Goal: Communication & Community: Ask a question

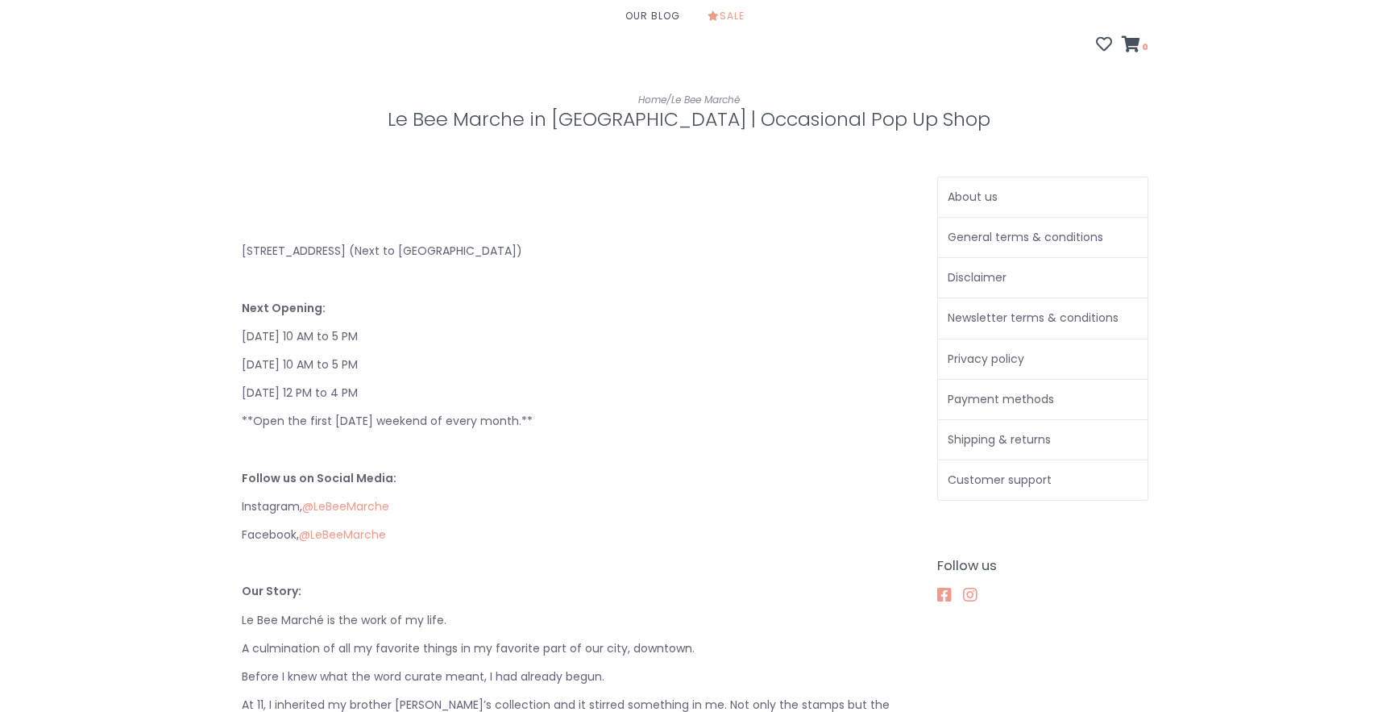
scroll to position [164, 0]
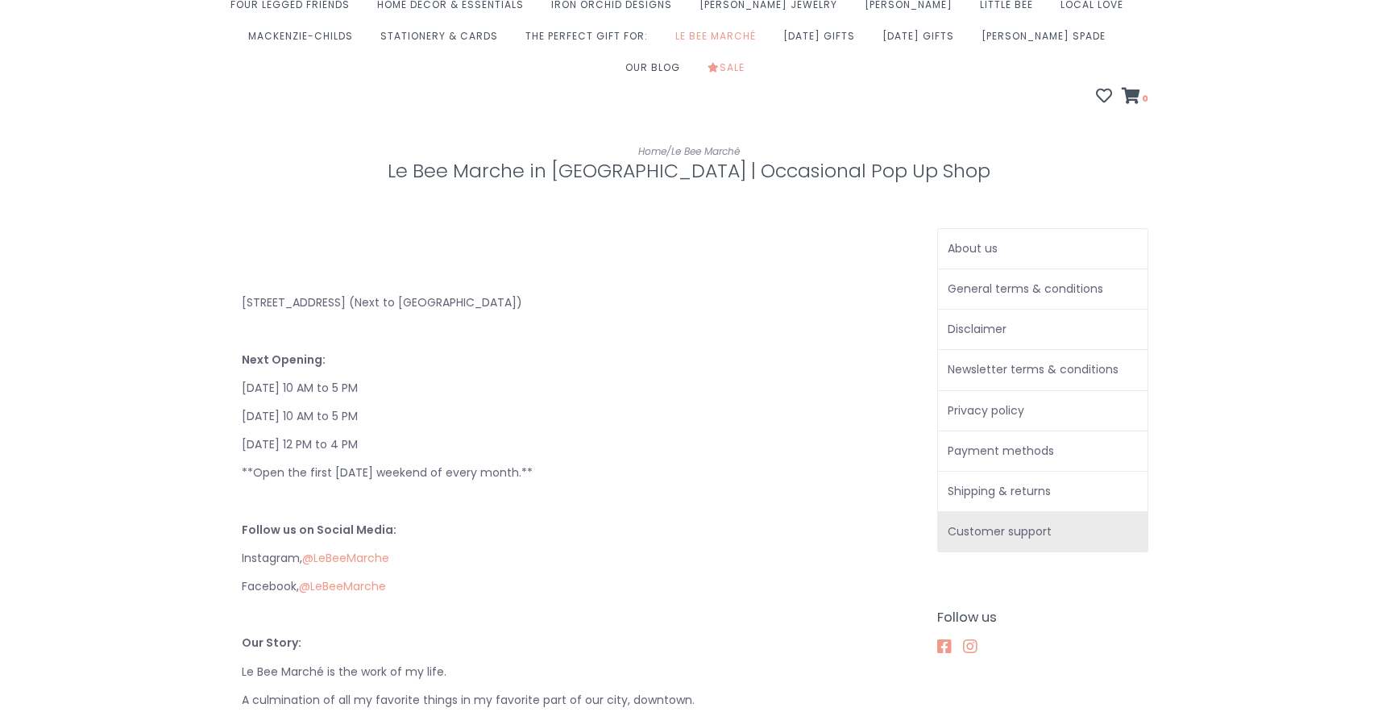
click at [995, 512] on link "Customer support" at bounding box center [1043, 531] width 210 height 39
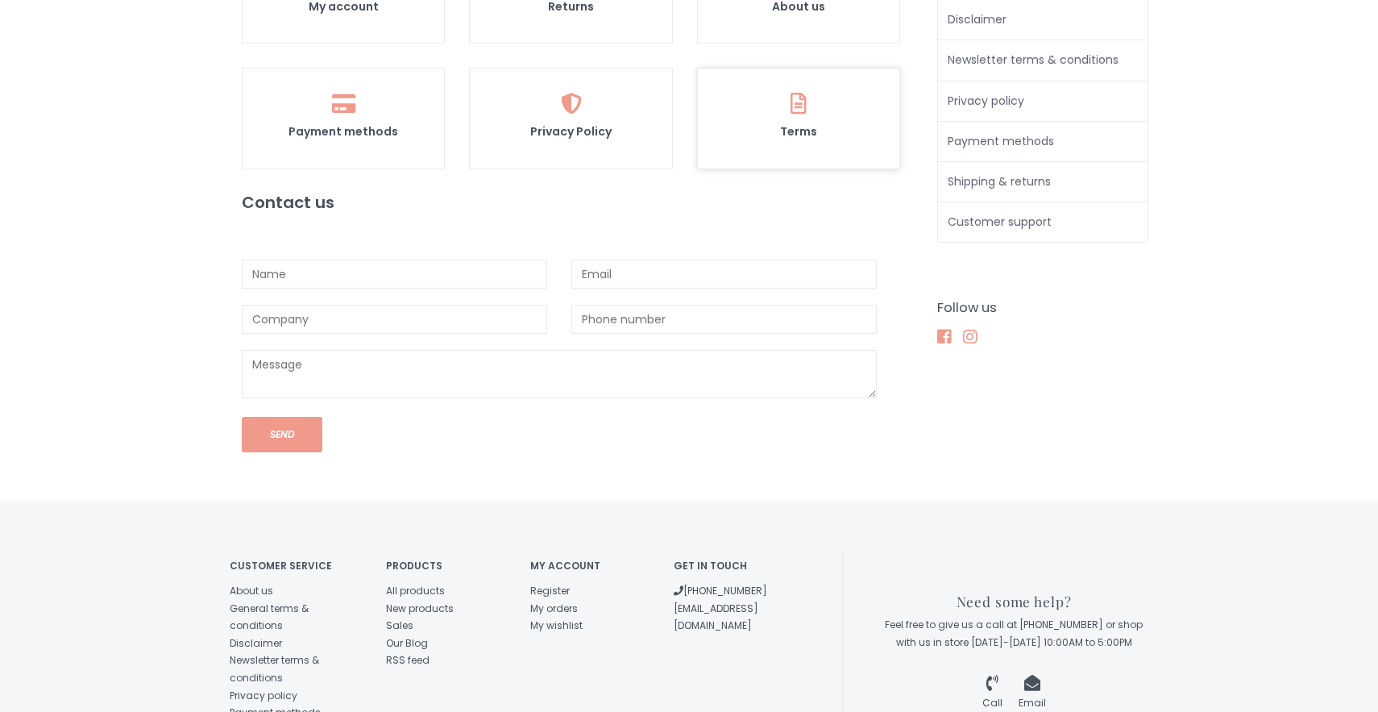
scroll to position [492, 0]
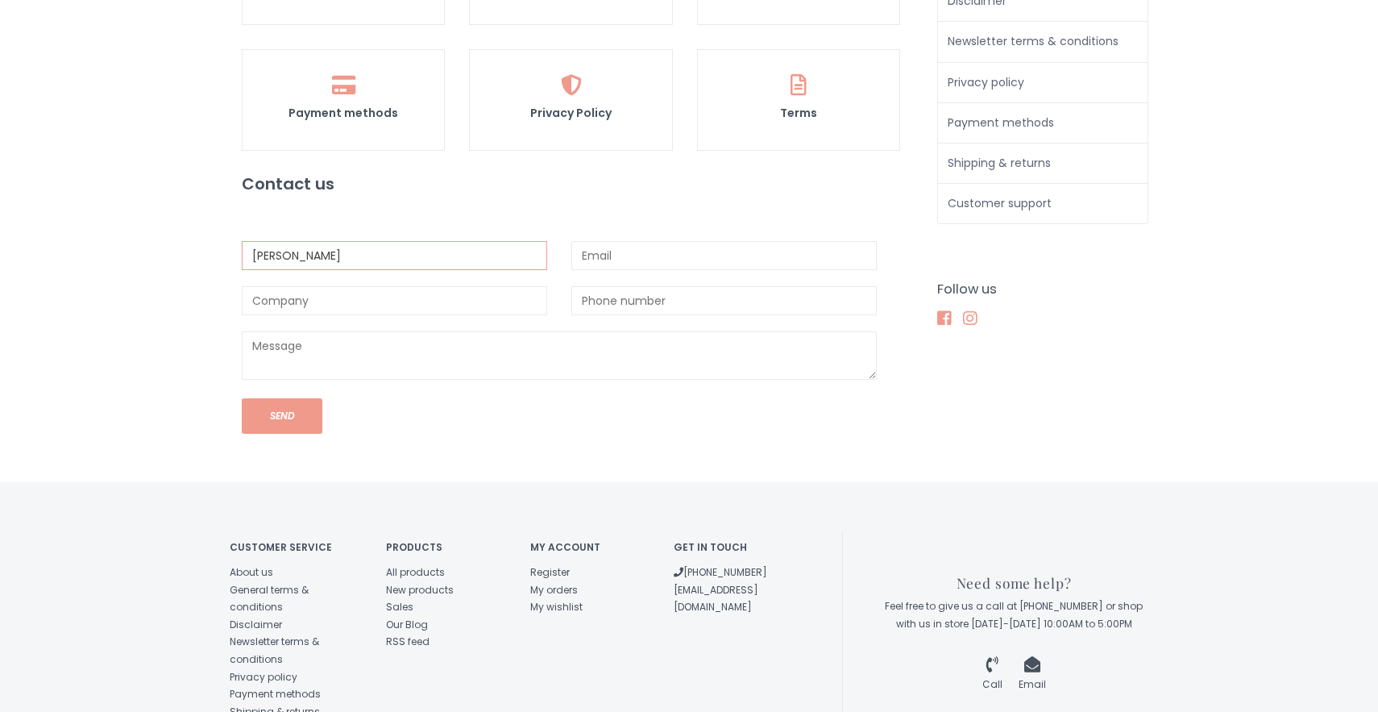
type input "Evan"
type input "L"
click at [334, 241] on input "Evan" at bounding box center [394, 255] width 305 height 29
type input "Evan Lowery"
type input "e"
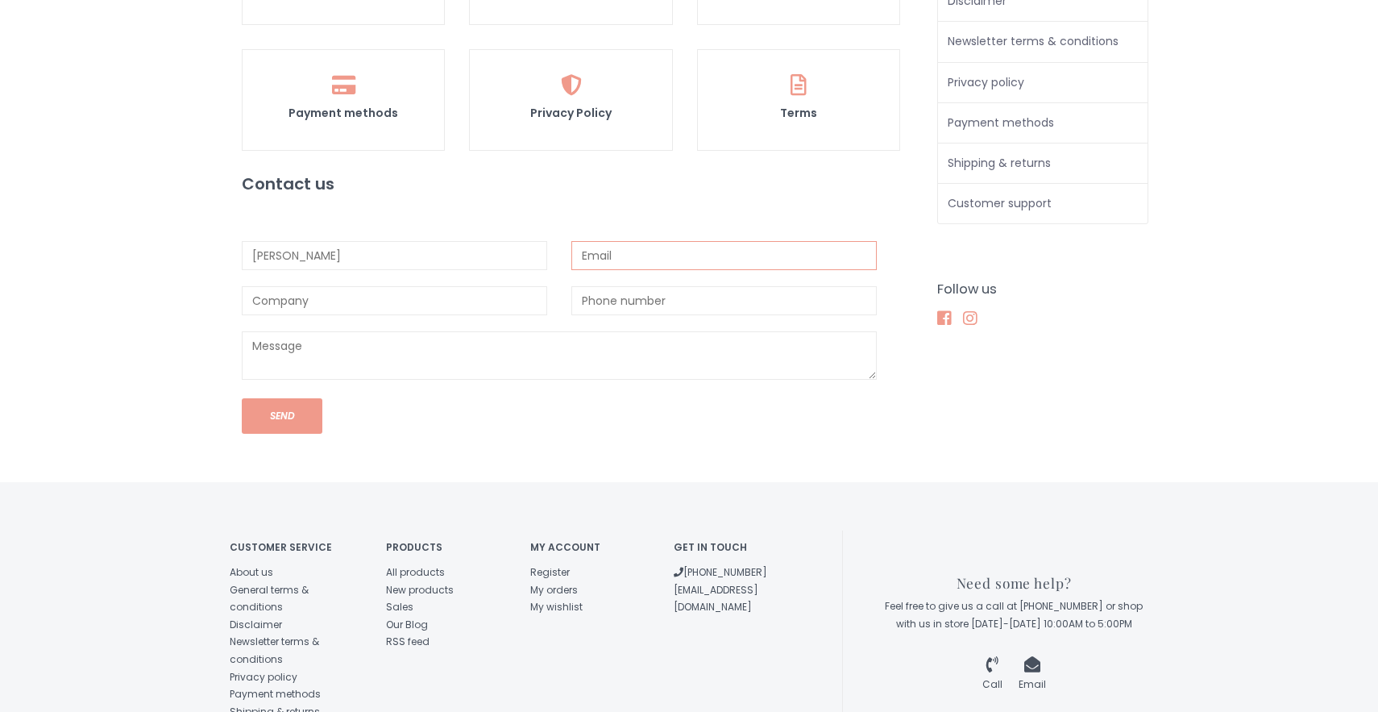
type input "enlowery@gmail.com"
type input "5733382192"
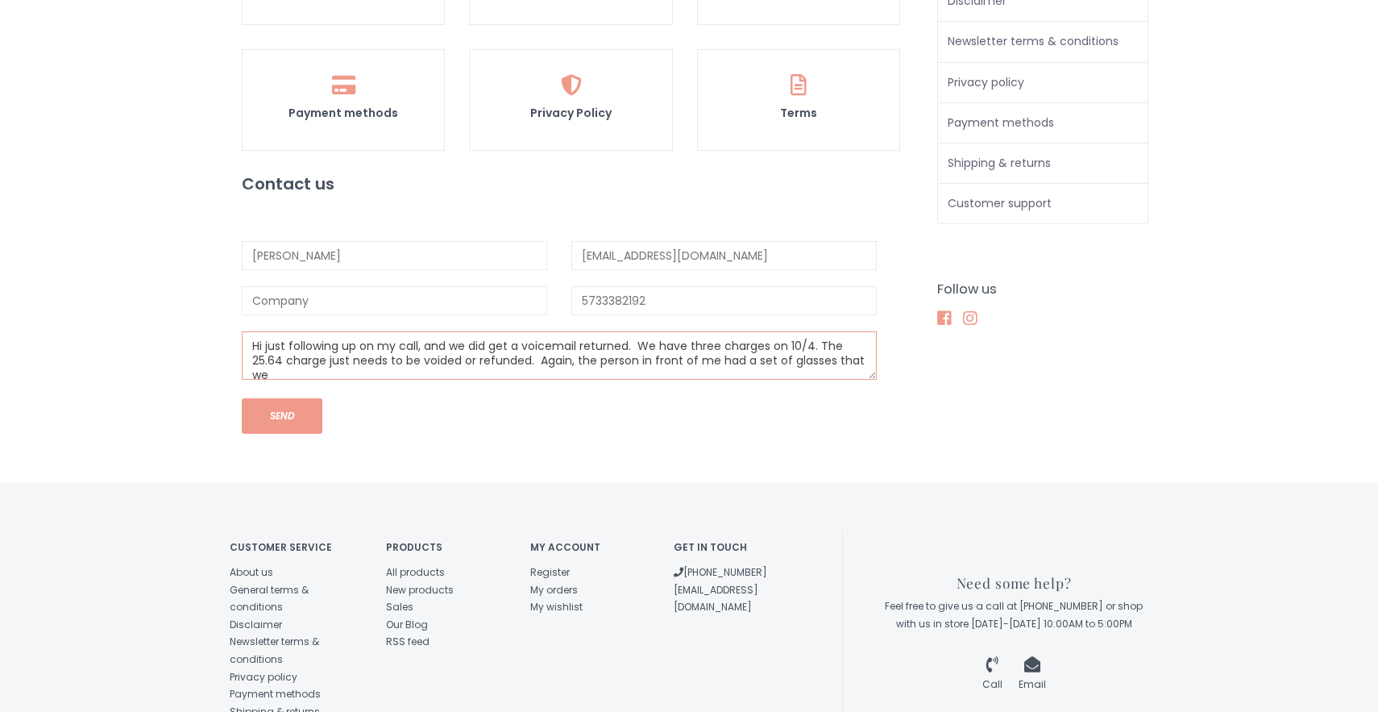
scroll to position [5, 0]
click at [812, 331] on textarea "Hi just following up on my call, and we did get a voicemail returned. We have t…" at bounding box center [559, 355] width 635 height 48
click at [330, 331] on textarea "Hi just following up on my call, and we did get a voicemail returned. We have t…" at bounding box center [559, 355] width 635 height 48
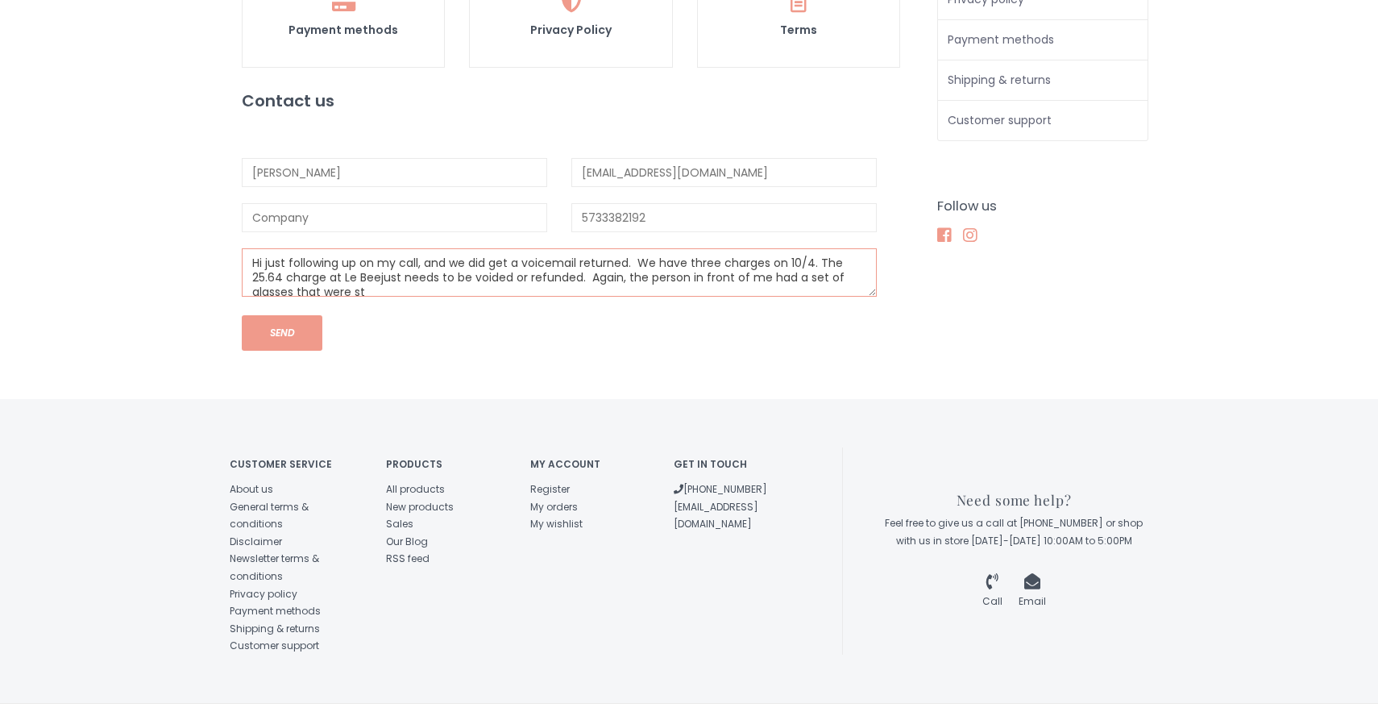
scroll to position [575, 0]
click at [330, 251] on textarea "Hi just following up on my call, and we did get a voicemail returned. We have t…" at bounding box center [559, 273] width 635 height 48
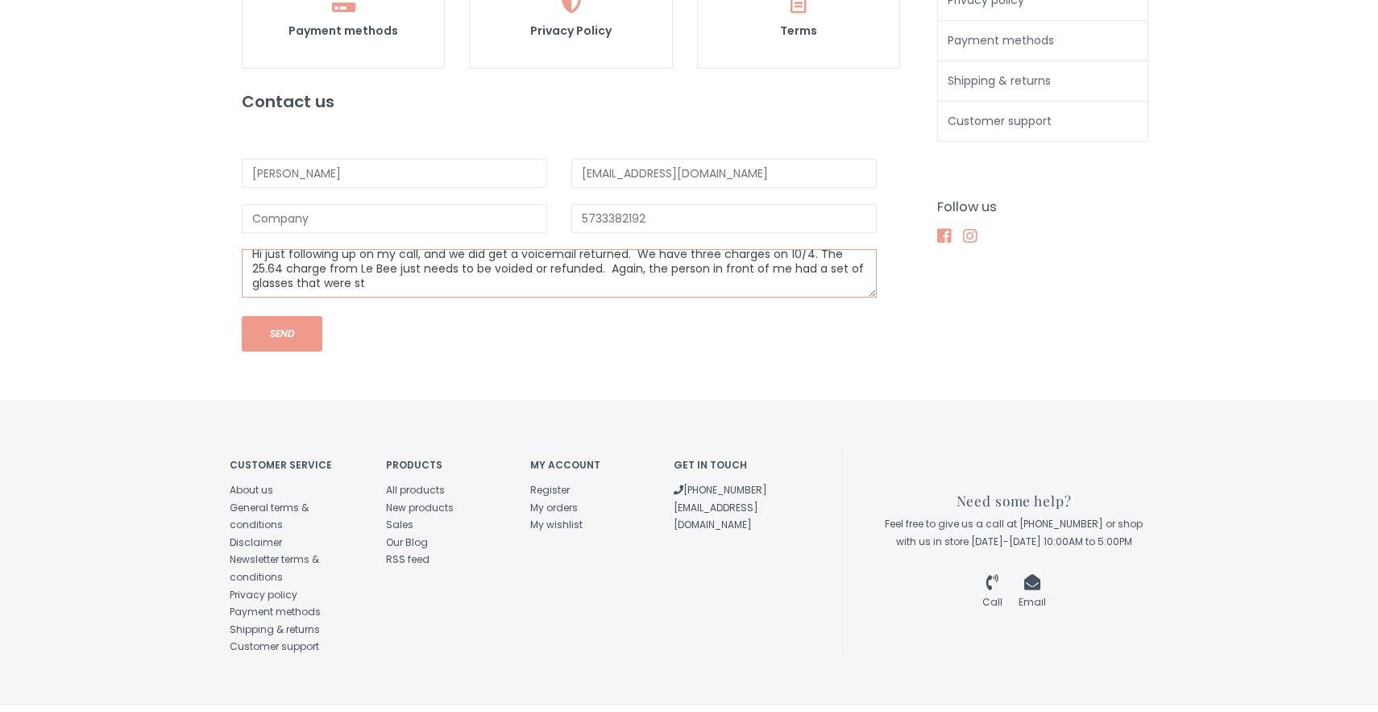
scroll to position [10, 0]
click at [382, 254] on textarea "Hi just following up on my call, and we did get a voicemail returned. We have t…" at bounding box center [559, 273] width 635 height 48
click at [778, 251] on textarea "Hi just following up on my call, and we did get a voicemail returned. We have t…" at bounding box center [559, 273] width 635 height 48
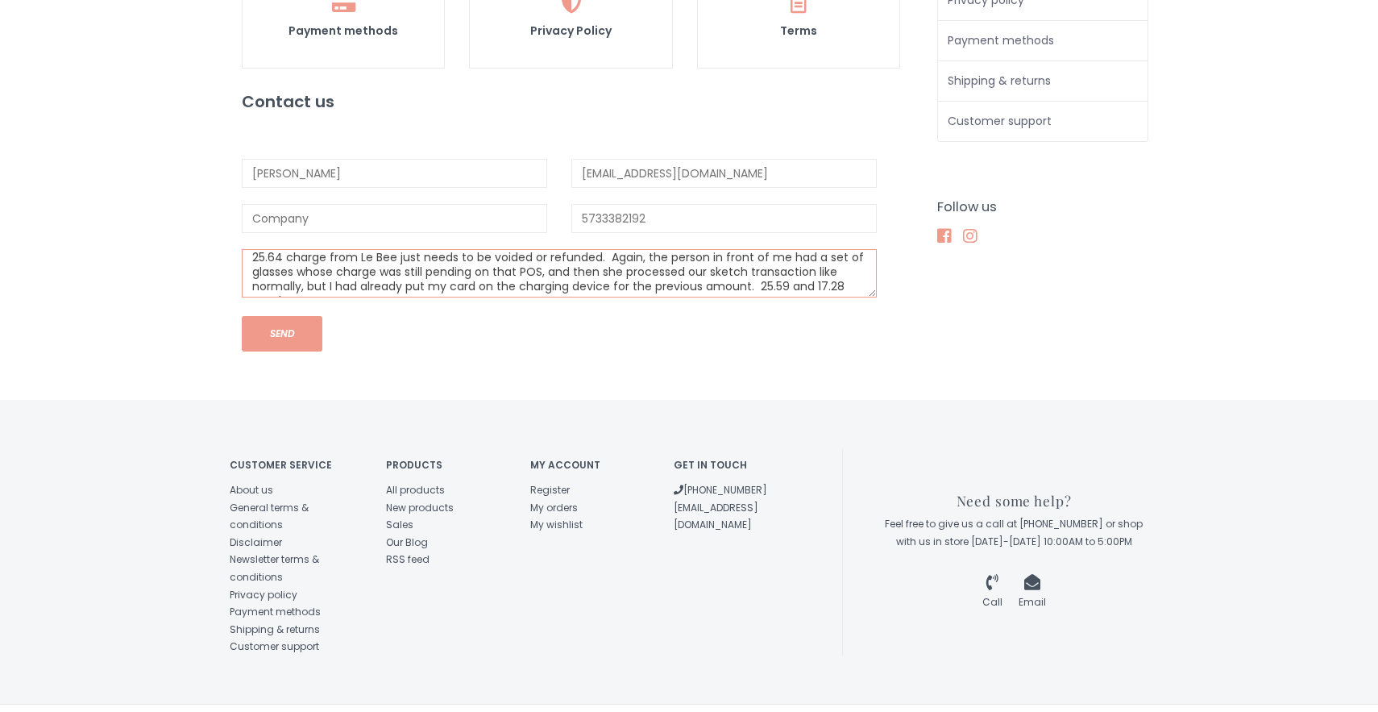
scroll to position [23, 0]
click at [609, 249] on textarea "Hi just following up on my call, and we did get a voicemail returned. We have t…" at bounding box center [559, 273] width 635 height 48
drag, startPoint x: 609, startPoint y: 240, endPoint x: 563, endPoint y: 240, distance: 45.9
click at [563, 249] on textarea "Hi just following up on my call, and we did get a voicemail returned. We have t…" at bounding box center [559, 273] width 635 height 48
click at [833, 249] on textarea "Hi just following up on my call, and we did get a voicemail returned. We have t…" at bounding box center [559, 273] width 635 height 48
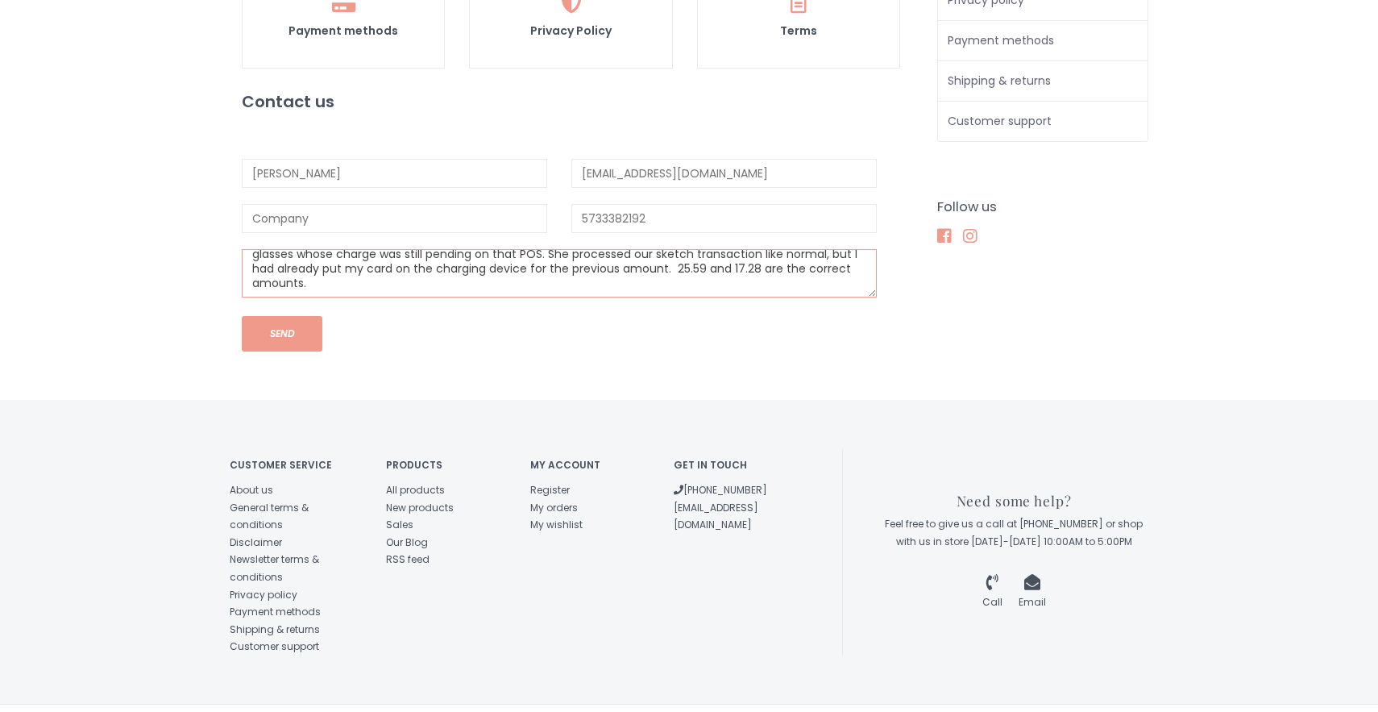
scroll to position [39, 0]
click at [326, 255] on textarea "Hi just following up on my call, and we did get a voicemail returned. We have t…" at bounding box center [559, 273] width 635 height 48
type textarea "Hi just following up on my call, and we did get a voicemail returned. We have t…"
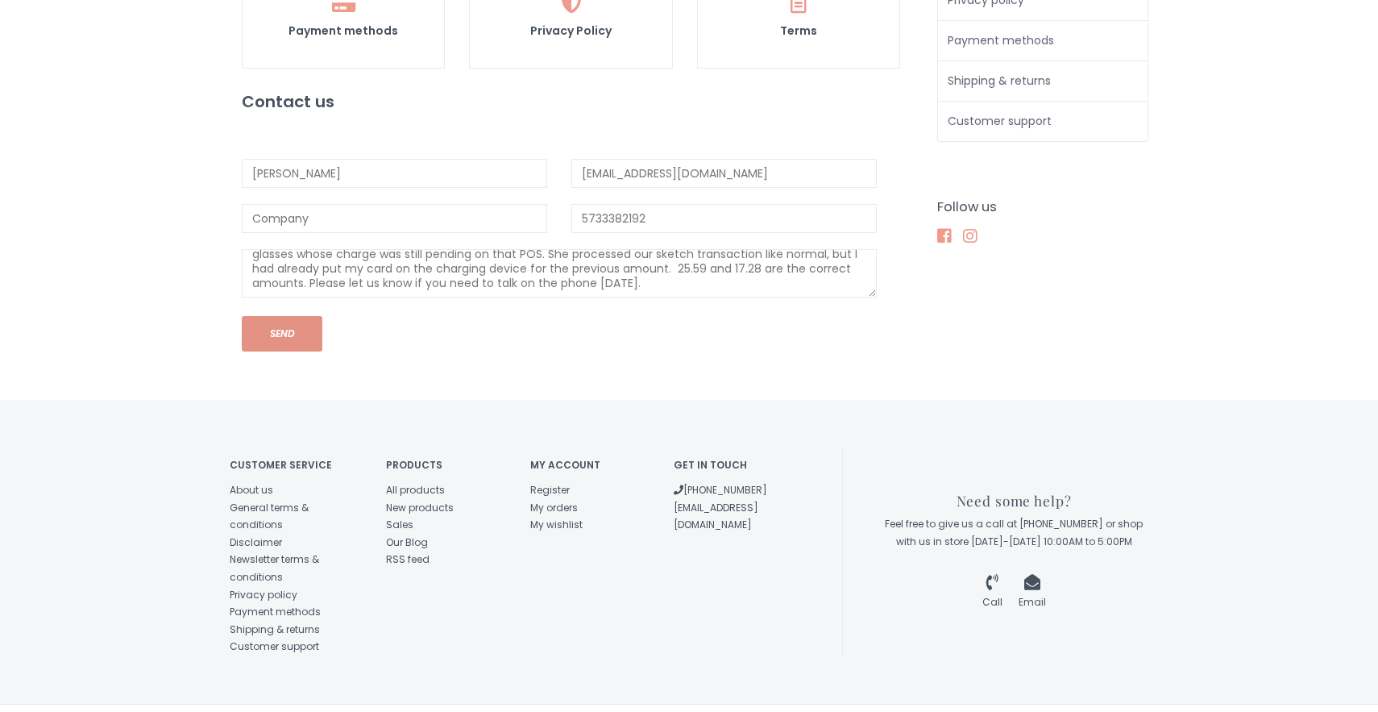
click at [296, 316] on button "Send" at bounding box center [282, 333] width 81 height 35
type input "Karel Lowery account"
click at [300, 316] on button "Send" at bounding box center [282, 333] width 81 height 35
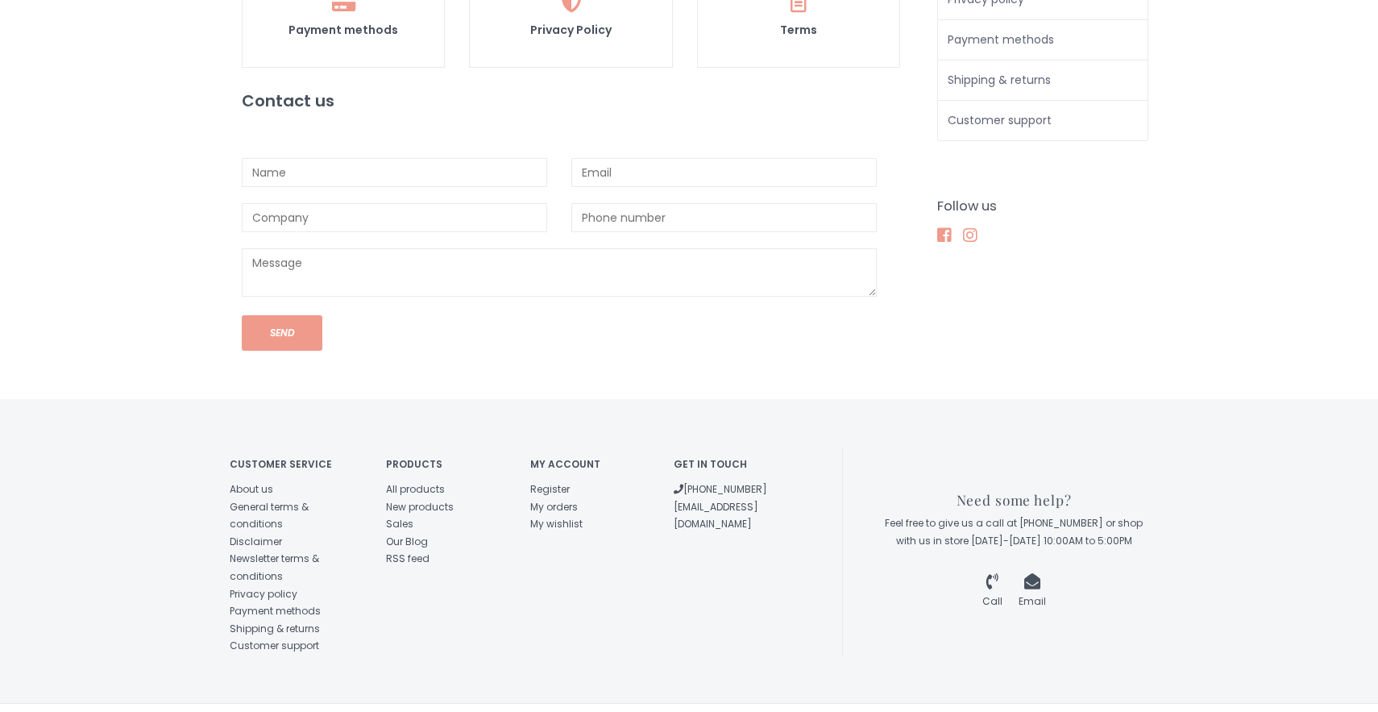
scroll to position [575, 0]
